Goal: Task Accomplishment & Management: Use online tool/utility

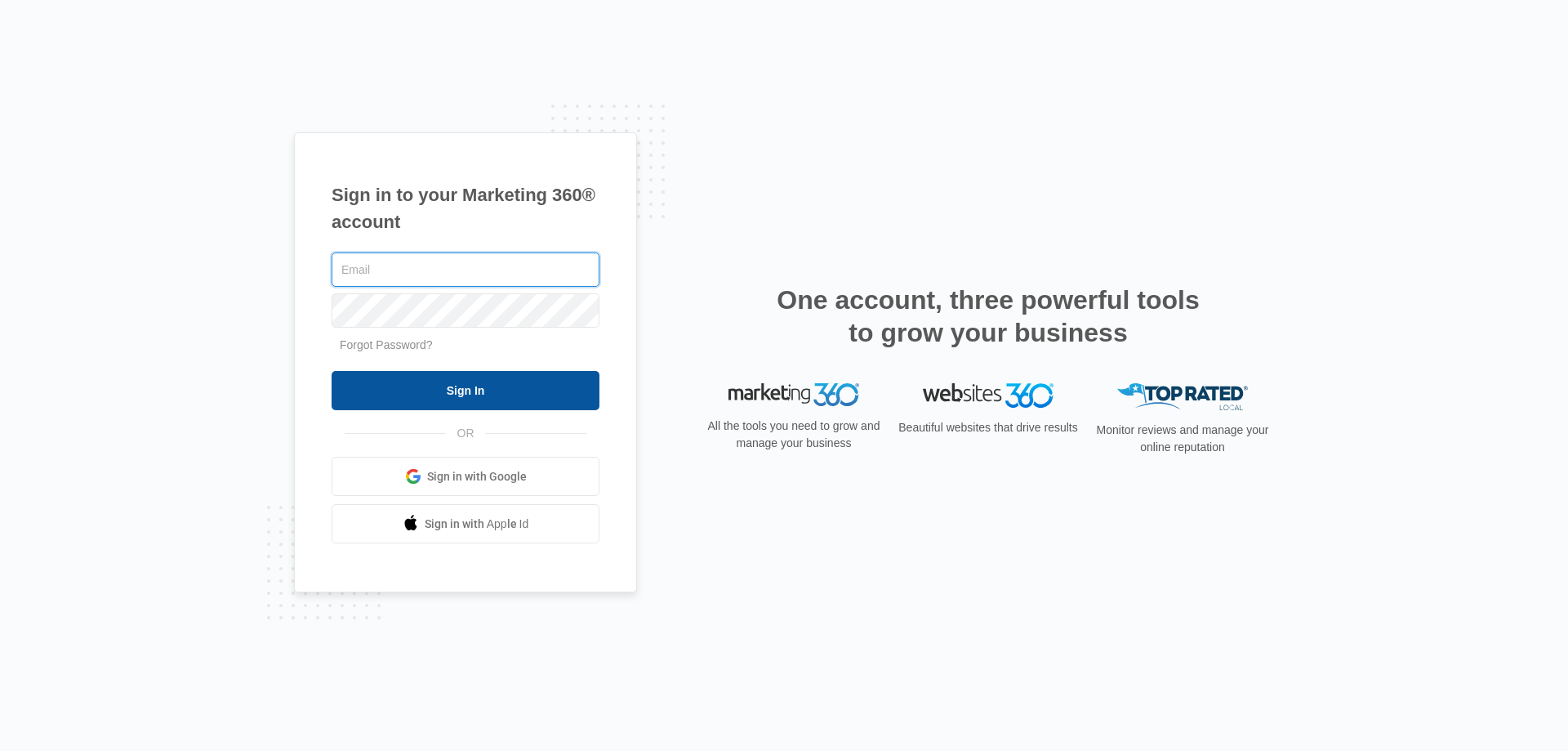
type input "[EMAIL_ADDRESS][DOMAIN_NAME]"
click at [486, 388] on input "Sign In" at bounding box center [465, 390] width 268 height 39
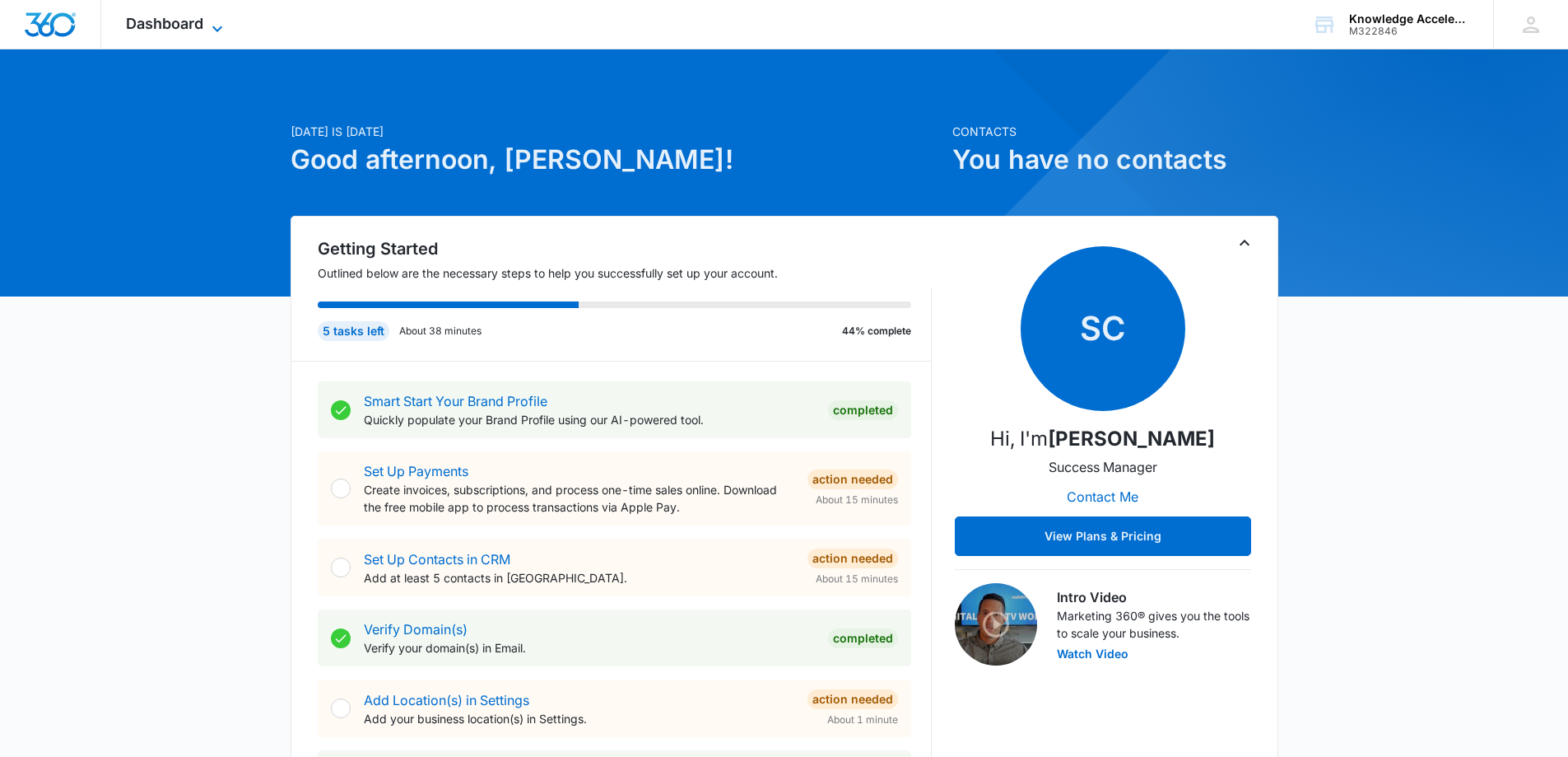
click at [211, 26] on icon at bounding box center [217, 28] width 20 height 20
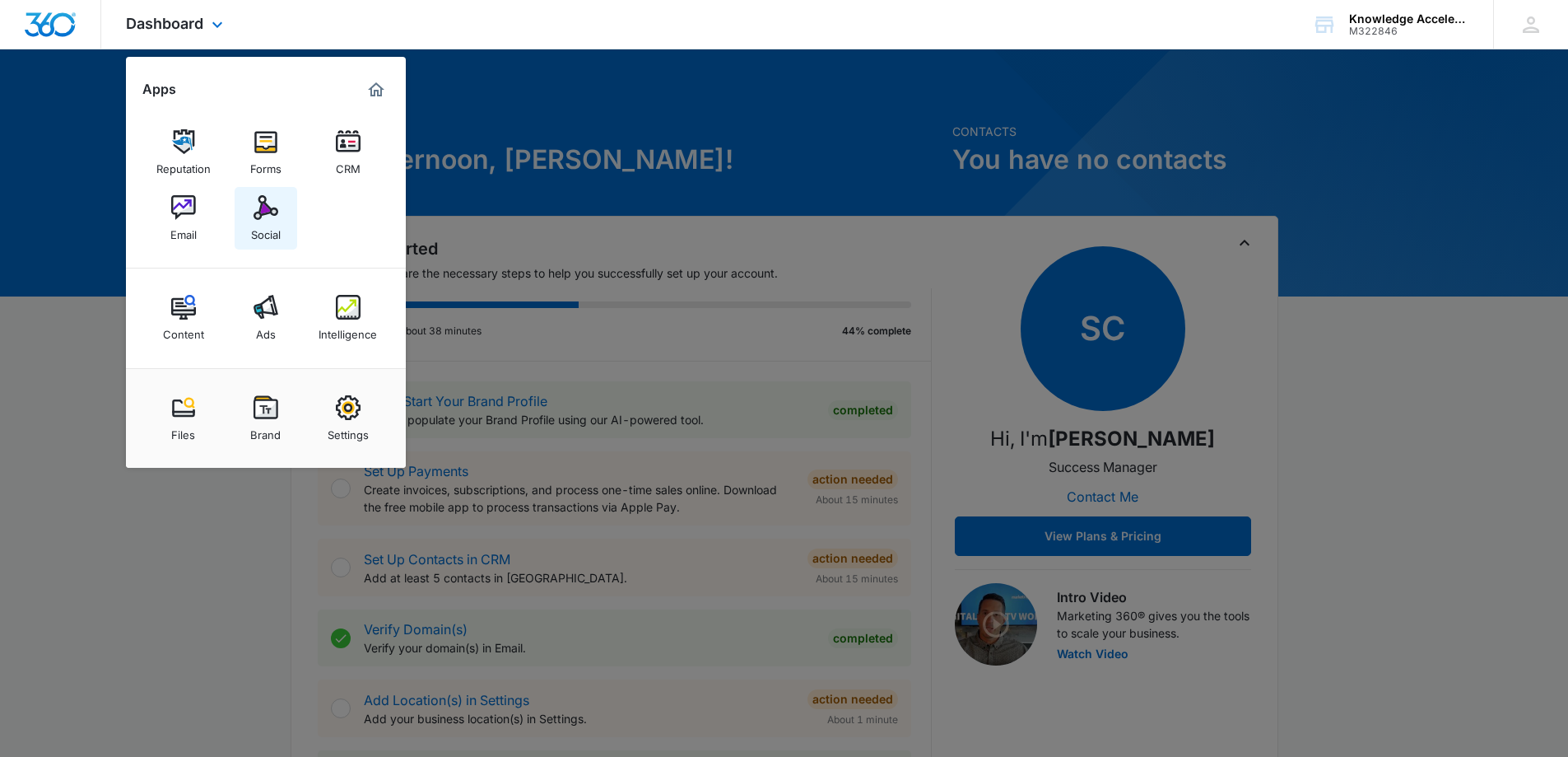
click at [293, 209] on link "Social" at bounding box center [266, 218] width 63 height 63
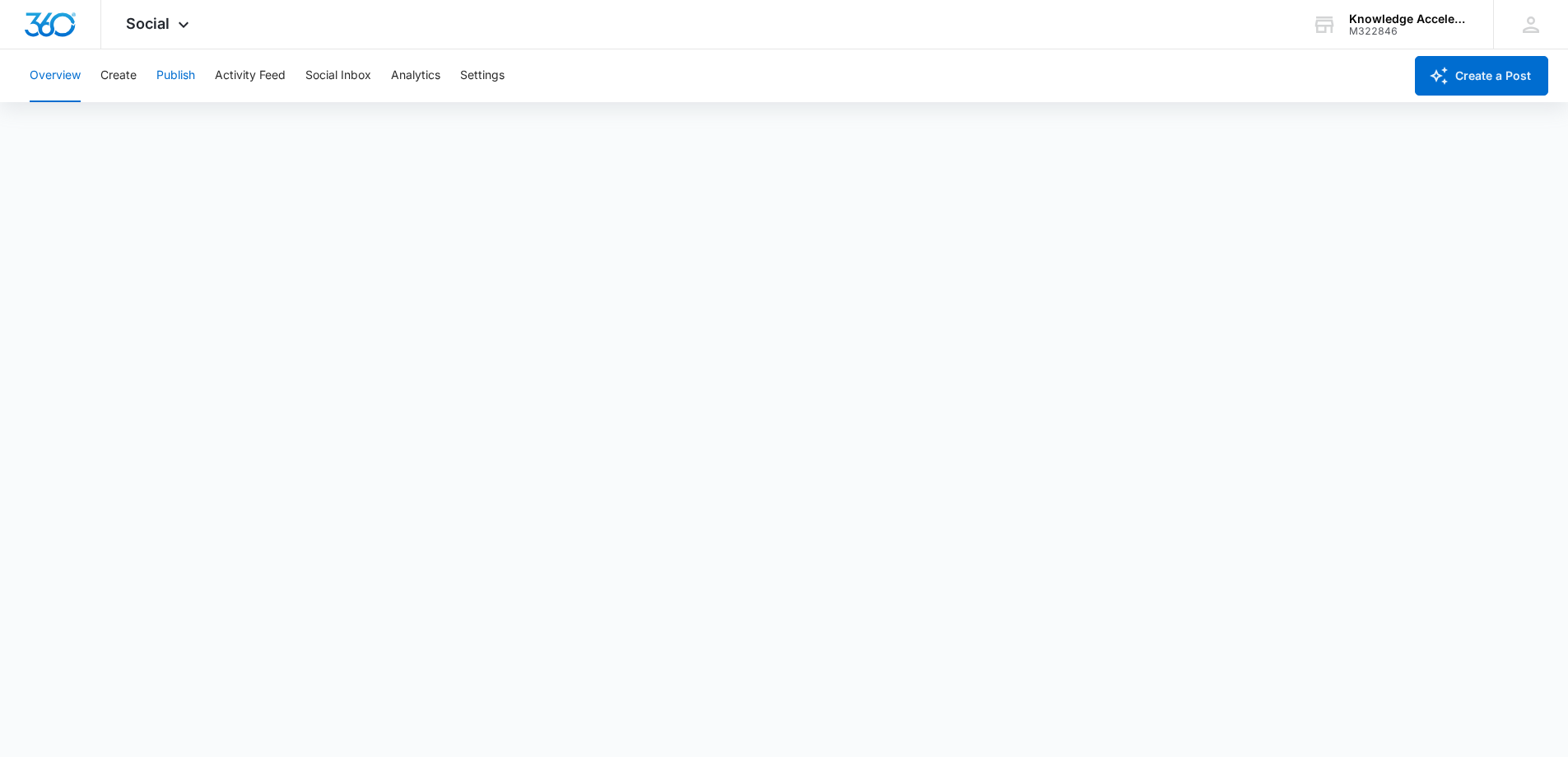
click at [171, 73] on button "Publish" at bounding box center [176, 75] width 39 height 52
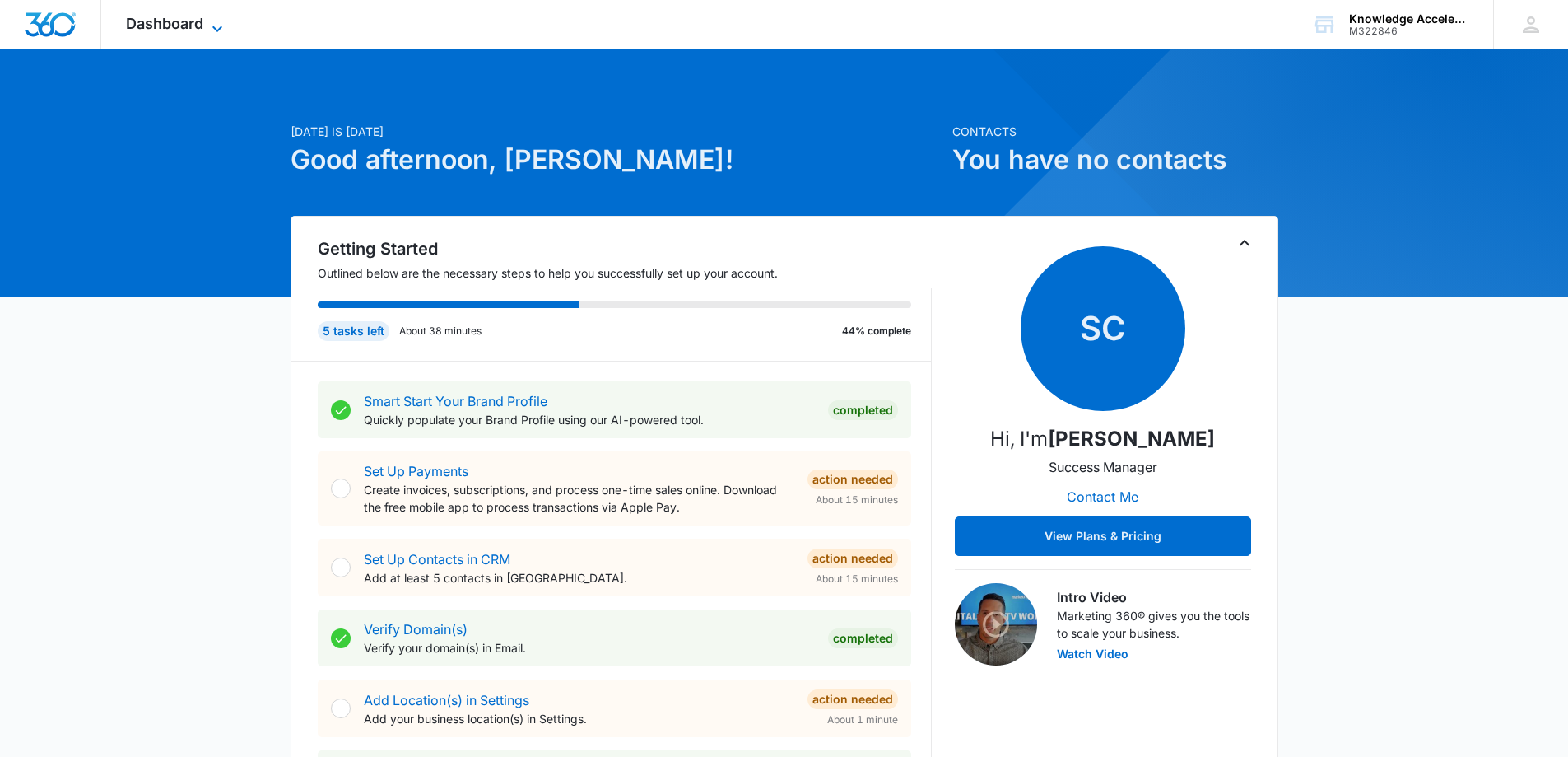
click at [196, 20] on span "Dashboard" at bounding box center [165, 23] width 77 height 17
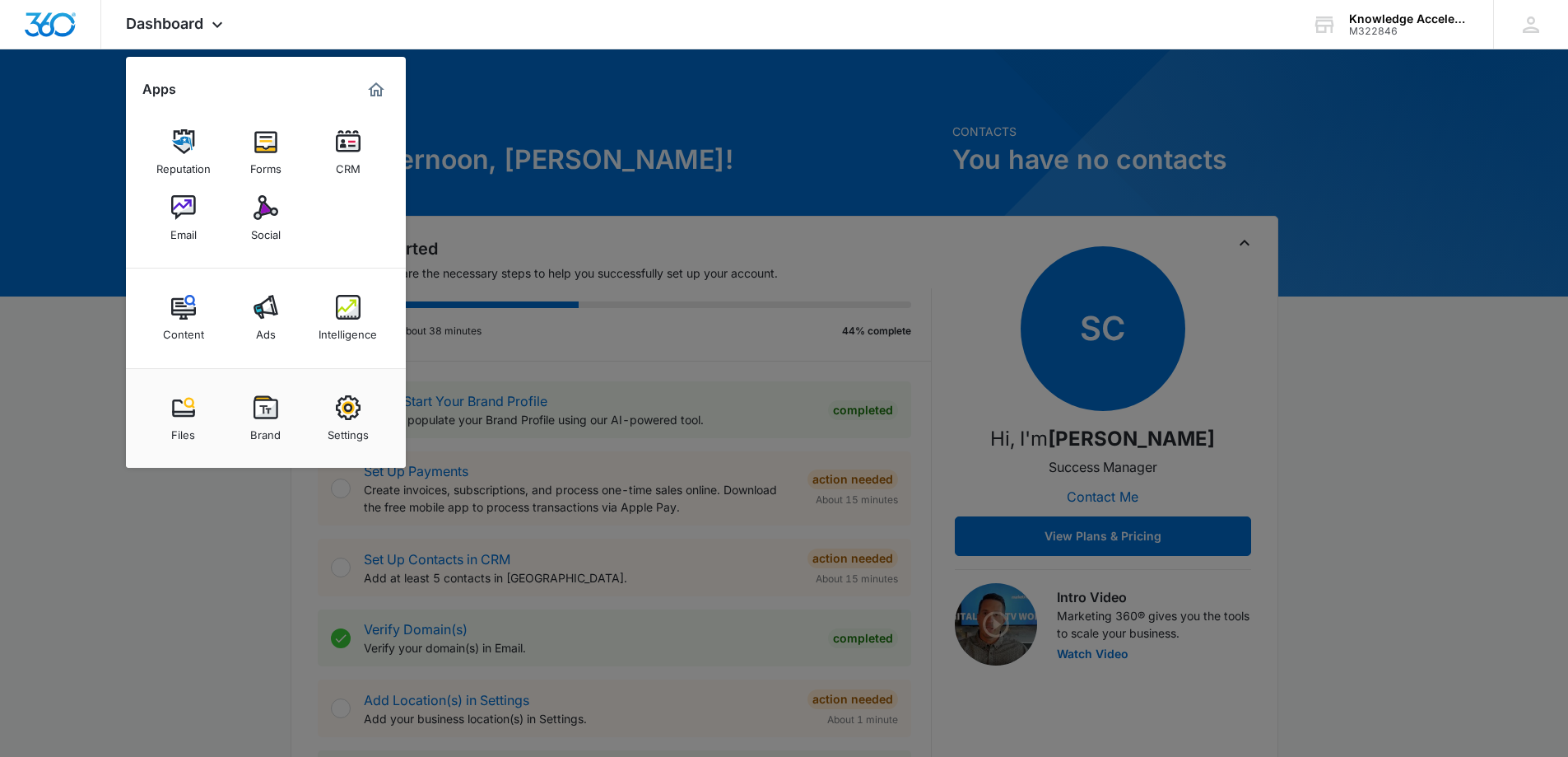
click at [259, 240] on div "Social" at bounding box center [266, 230] width 30 height 21
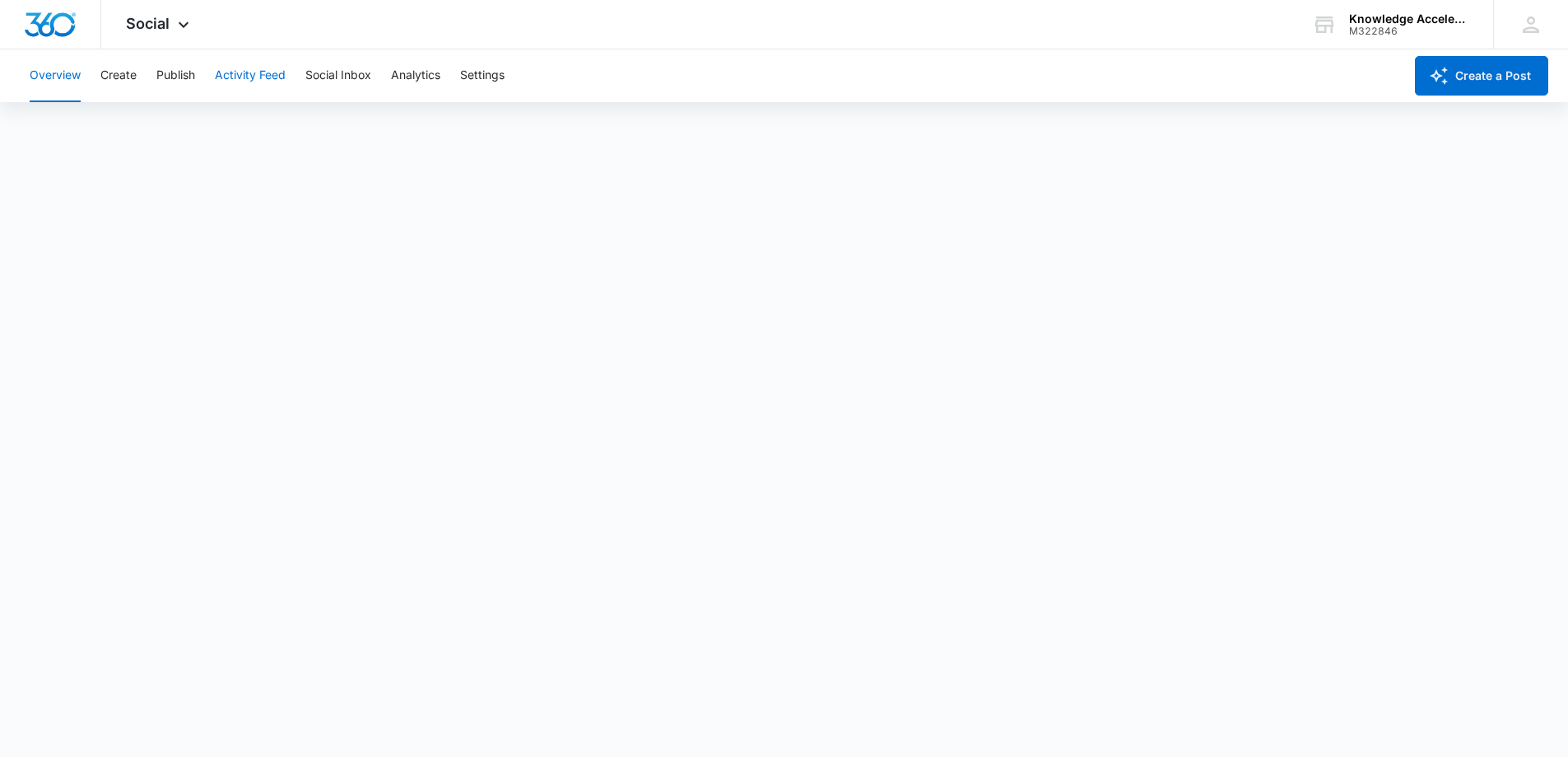
click at [254, 71] on button "Activity Feed" at bounding box center [250, 75] width 71 height 52
click at [170, 67] on button "Publish" at bounding box center [176, 75] width 39 height 52
click at [175, 76] on button "Publish" at bounding box center [176, 75] width 39 height 52
